Goal: Find specific page/section: Find specific page/section

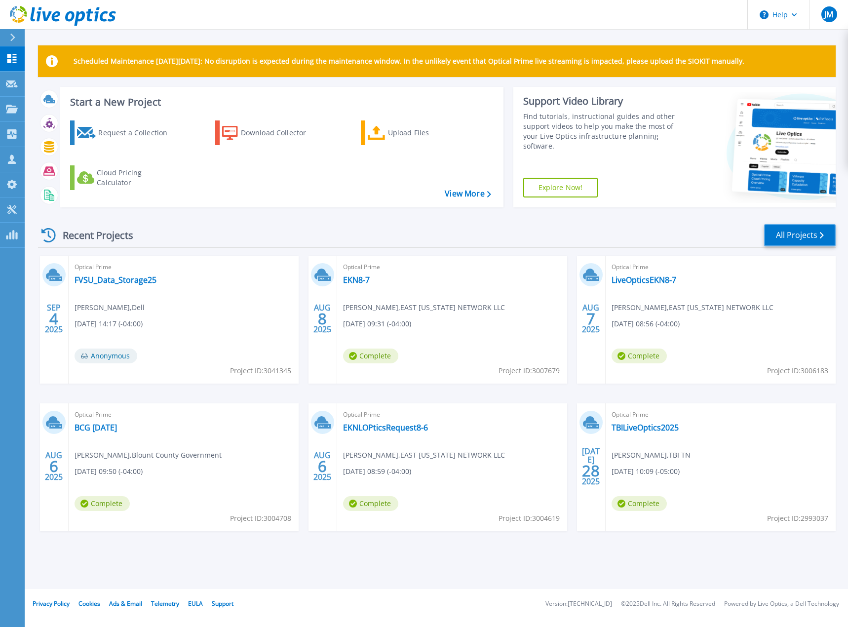
click at [785, 233] on link "All Projects" at bounding box center [800, 235] width 72 height 22
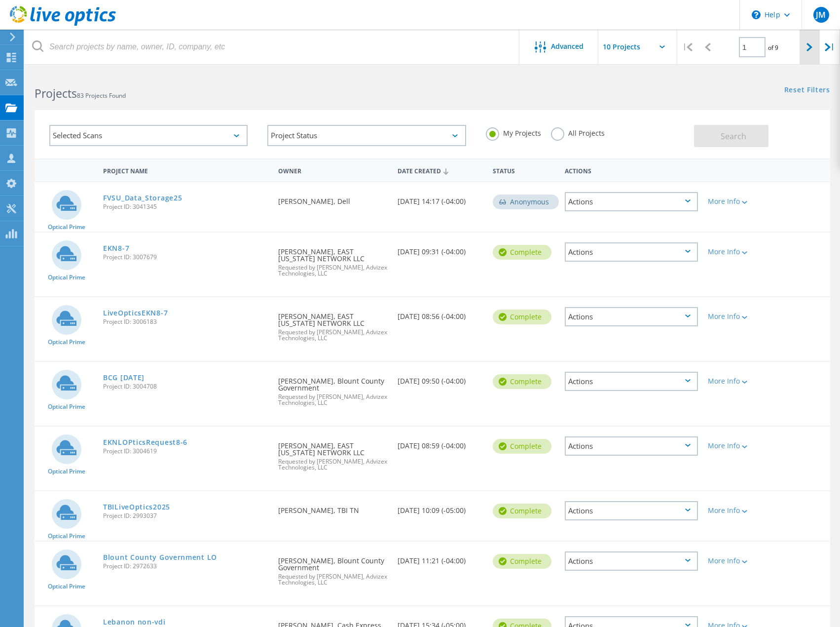
click at [807, 45] on icon at bounding box center [810, 47] width 6 height 8
type input "2"
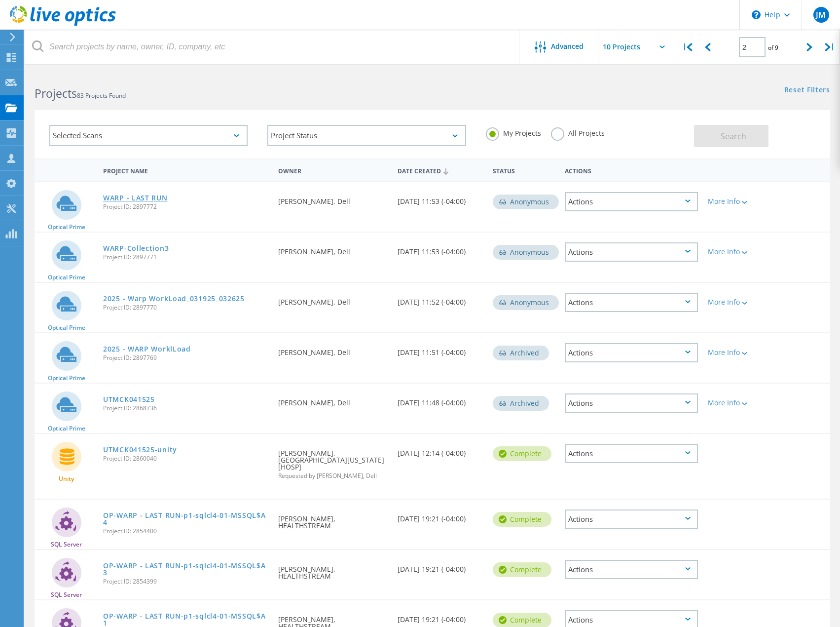
drag, startPoint x: 135, startPoint y: 199, endPoint x: 141, endPoint y: 194, distance: 7.7
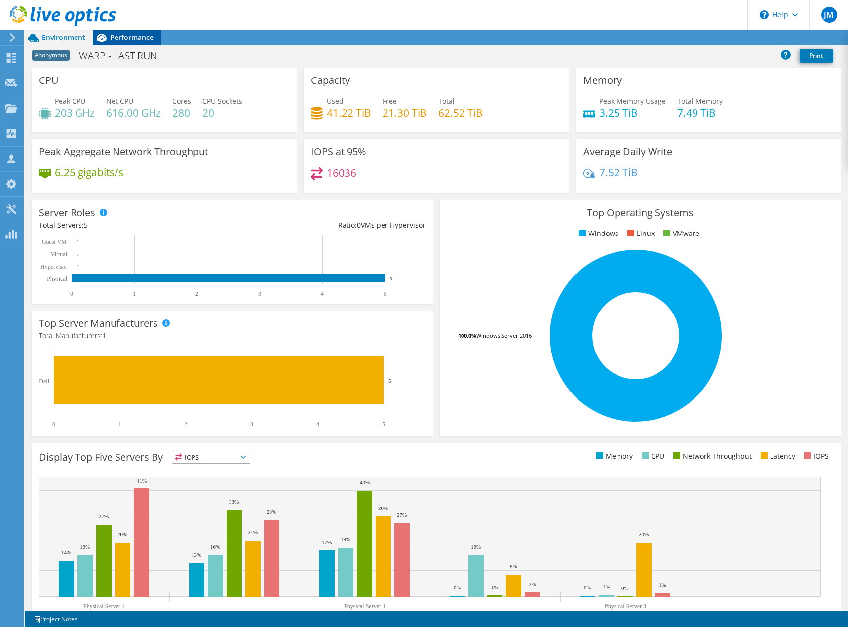
click at [153, 37] on div "Performance" at bounding box center [127, 38] width 68 height 16
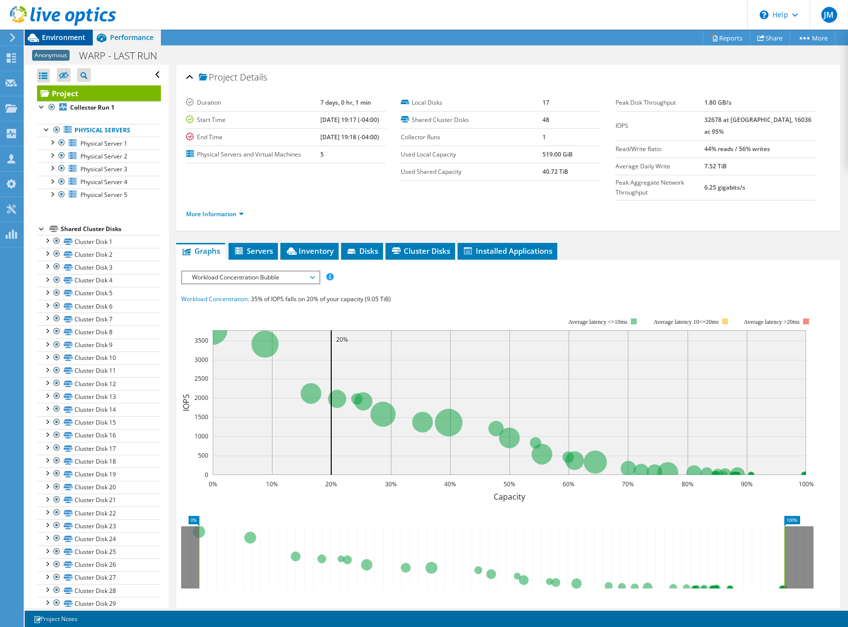
click at [66, 40] on span "Environment" at bounding box center [63, 37] width 43 height 9
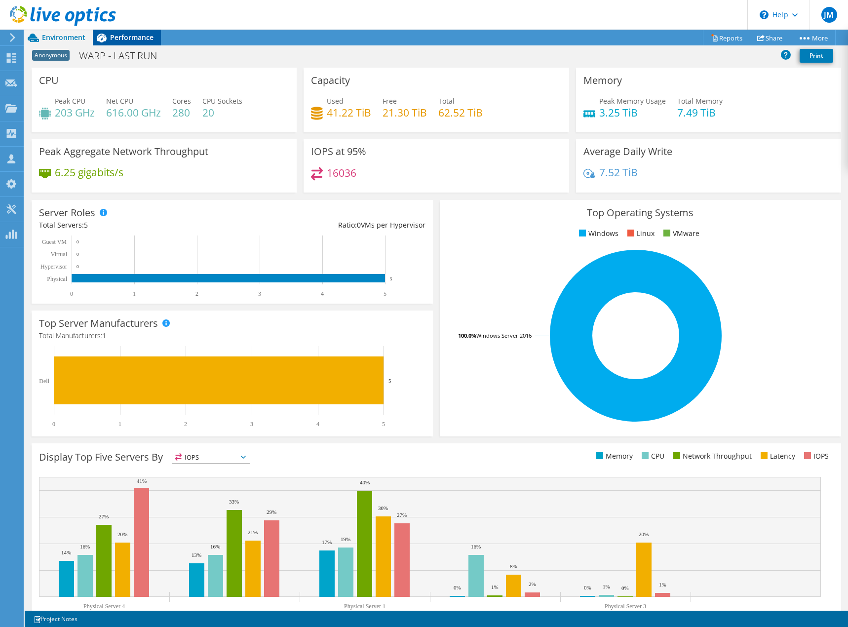
click at [126, 34] on span "Performance" at bounding box center [131, 37] width 43 height 9
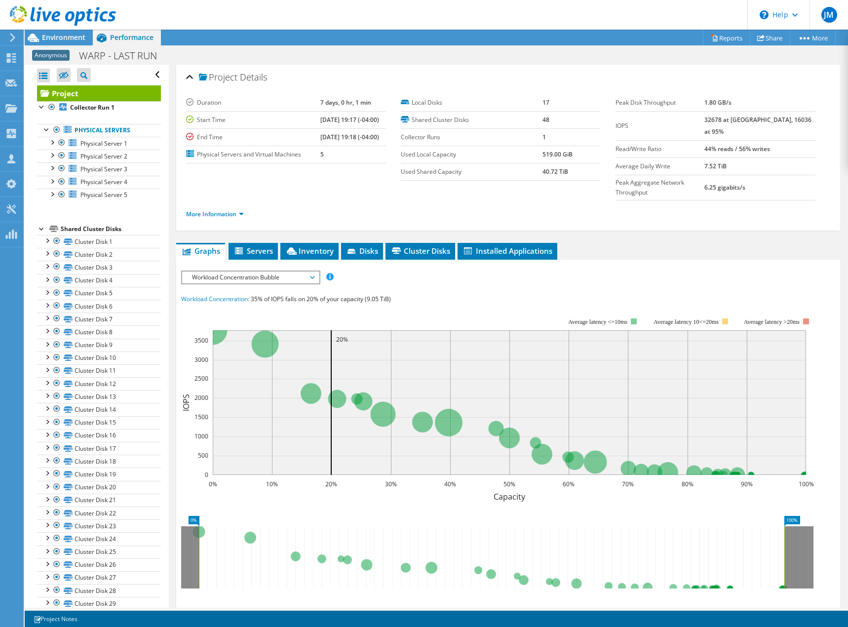
click at [229, 271] on span "Workload Concentration Bubble" at bounding box center [250, 277] width 127 height 12
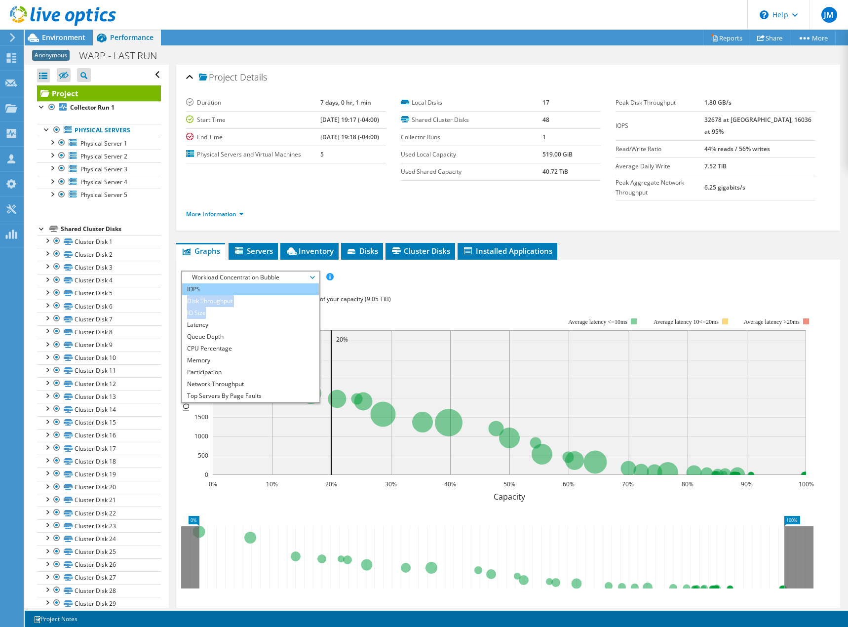
drag, startPoint x: 216, startPoint y: 291, endPoint x: 222, endPoint y: 266, distance: 25.4
click at [222, 283] on ul "IOPS Disk Throughput IO Size Latency Queue Depth CPU Percentage Memory Page Fau…" at bounding box center [250, 342] width 137 height 118
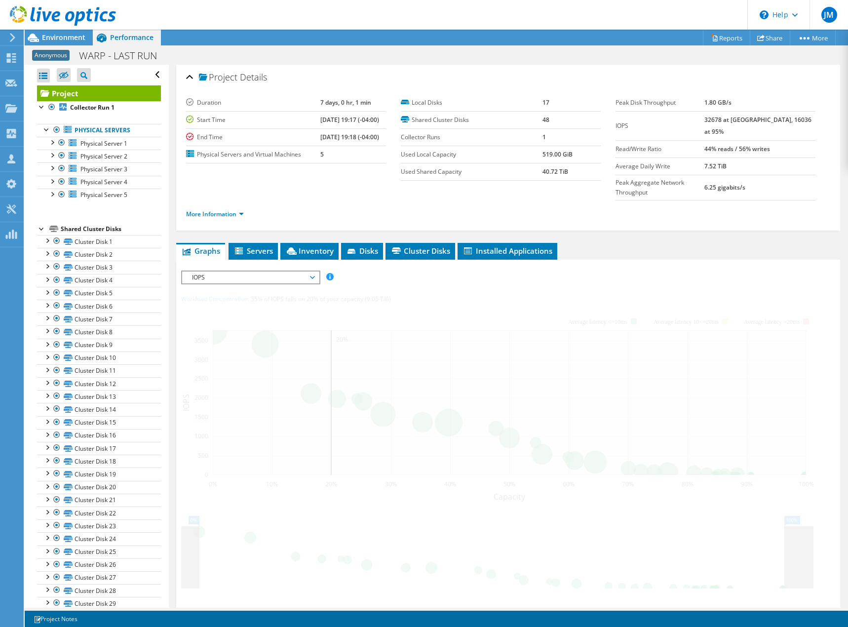
click at [222, 270] on div "IOPS Disk Throughput IO Size Latency Queue Depth CPU Percentage Memory Page Fau…" at bounding box center [508, 452] width 654 height 365
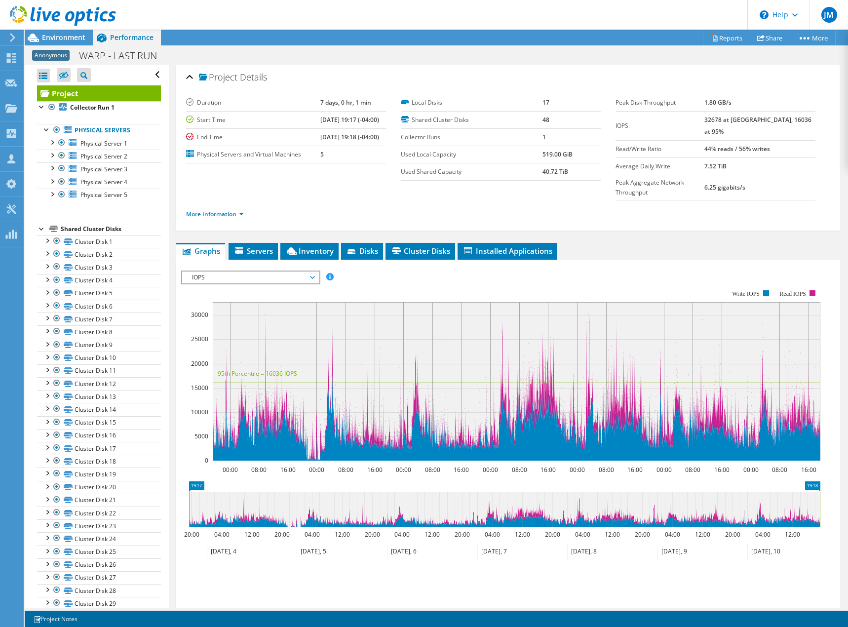
click at [417, 276] on rect at bounding box center [500, 374] width 639 height 197
